Goal: Information Seeking & Learning: Learn about a topic

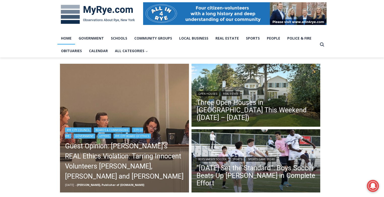
click at [122, 111] on img "Read More Guest Opinion: Rye’s REAL Ethics Violation: Tarring Innocent Voluntee…" at bounding box center [124, 128] width 129 height 129
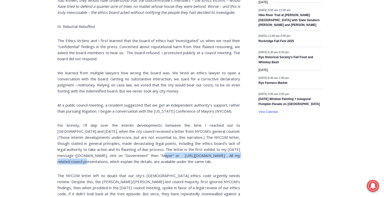
drag, startPoint x: 58, startPoint y: 144, endPoint x: 171, endPoint y: 145, distance: 112.7
click at [171, 145] on p "For brevity, I’ll skip over the interim developments between the time I reached…" at bounding box center [148, 143] width 183 height 42
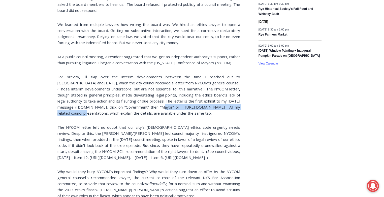
scroll to position [876, 0]
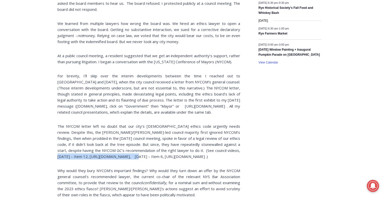
drag, startPoint x: 58, startPoint y: 143, endPoint x: 137, endPoint y: 145, distance: 79.4
click at [137, 145] on p "The NYCOM letter left no doubt that our city’s 60-year-old ethics code urgently…" at bounding box center [148, 141] width 183 height 36
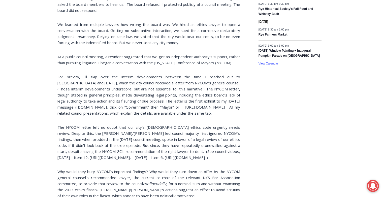
click at [102, 151] on p "The NYCOM letter left no doubt that our city’s 60-year-old ethics code urgently…" at bounding box center [148, 142] width 183 height 36
drag, startPoint x: 58, startPoint y: 149, endPoint x: 136, endPoint y: 152, distance: 77.9
click at [136, 152] on p "The NYCOM letter left no doubt that our city’s 60-year-old ethics code urgently…" at bounding box center [148, 142] width 183 height 36
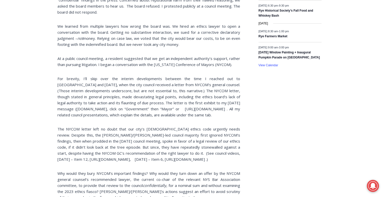
scroll to position [872, 0]
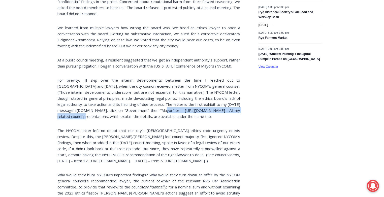
drag, startPoint x: 59, startPoint y: 97, endPoint x: 170, endPoint y: 100, distance: 110.7
click at [170, 100] on p "For brevity, I’ll skip over the interim developments between the time I reached…" at bounding box center [148, 98] width 183 height 42
